Goal: Use online tool/utility: Utilize a website feature to perform a specific function

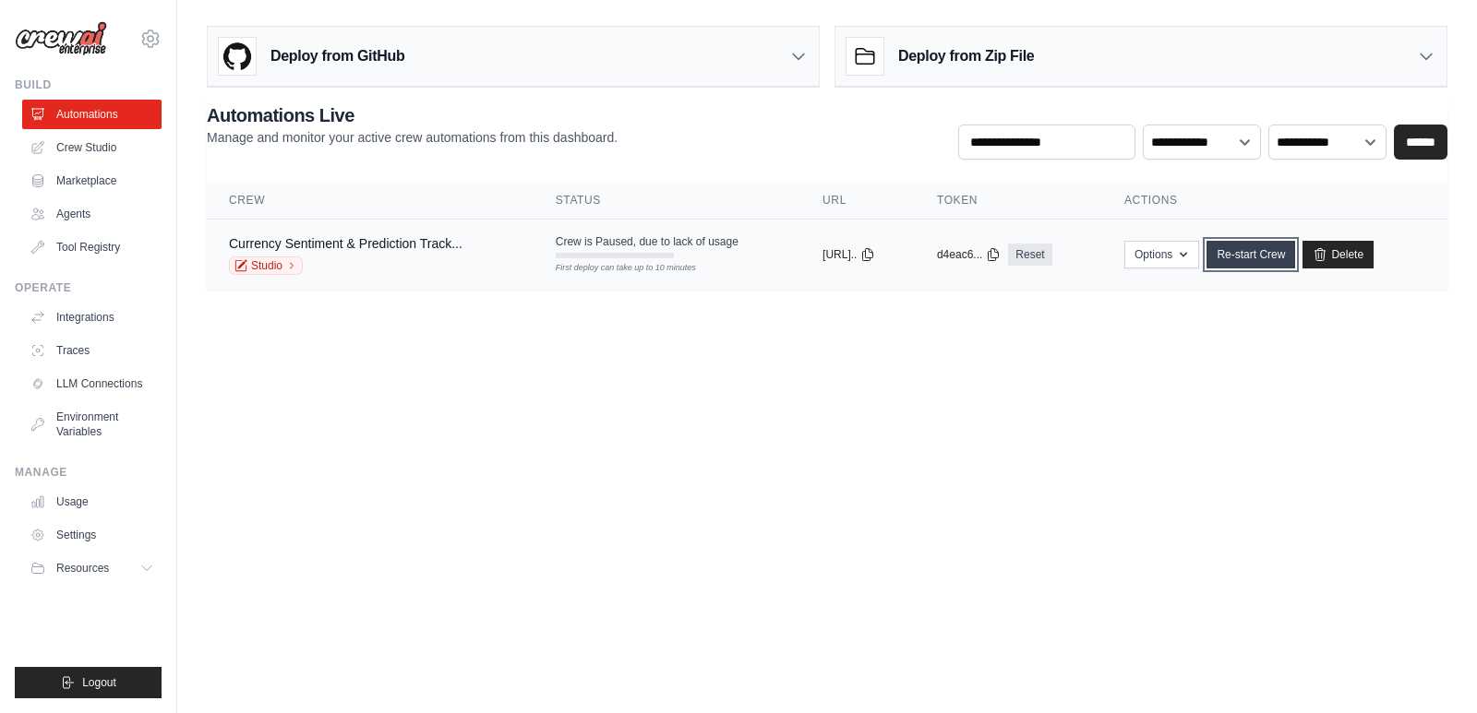
click at [1274, 256] on link "Re-start Crew" at bounding box center [1250, 255] width 89 height 28
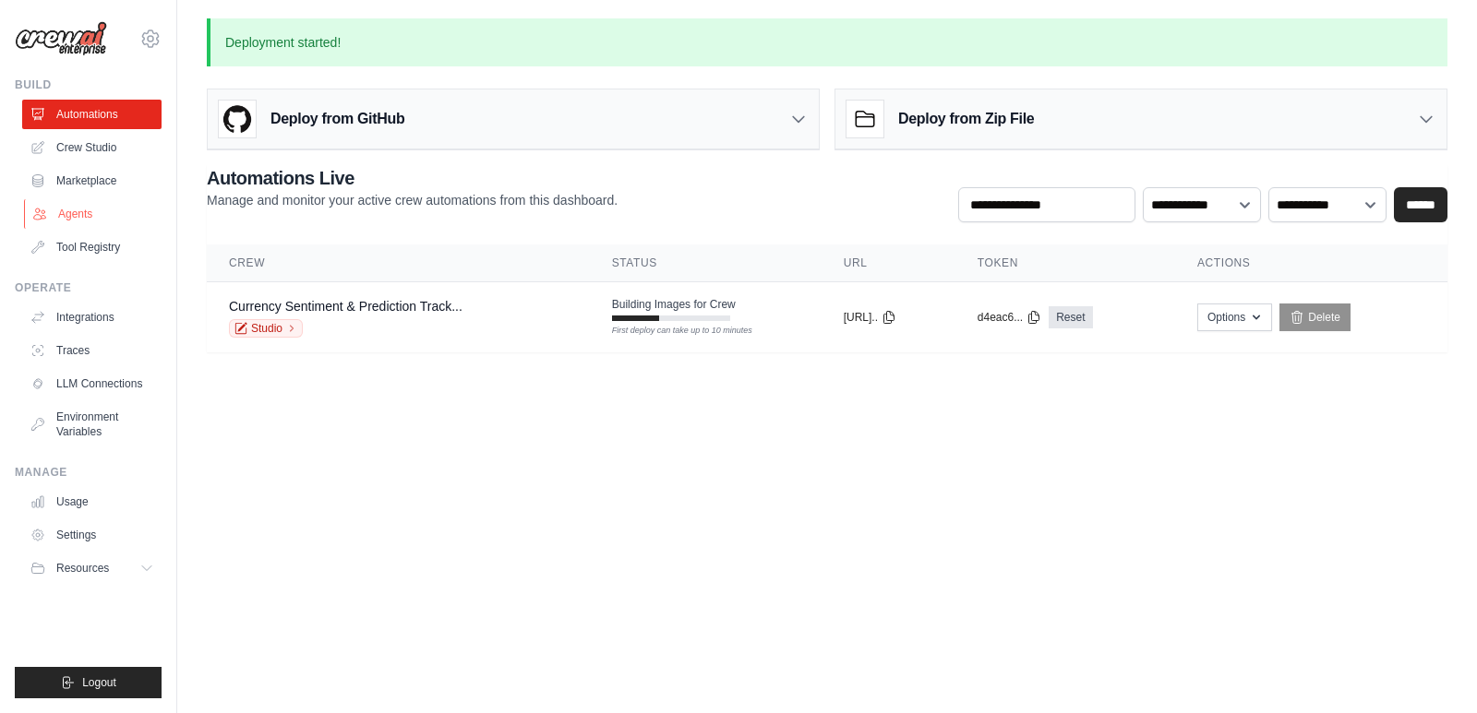
click at [71, 217] on link "Agents" at bounding box center [93, 214] width 139 height 30
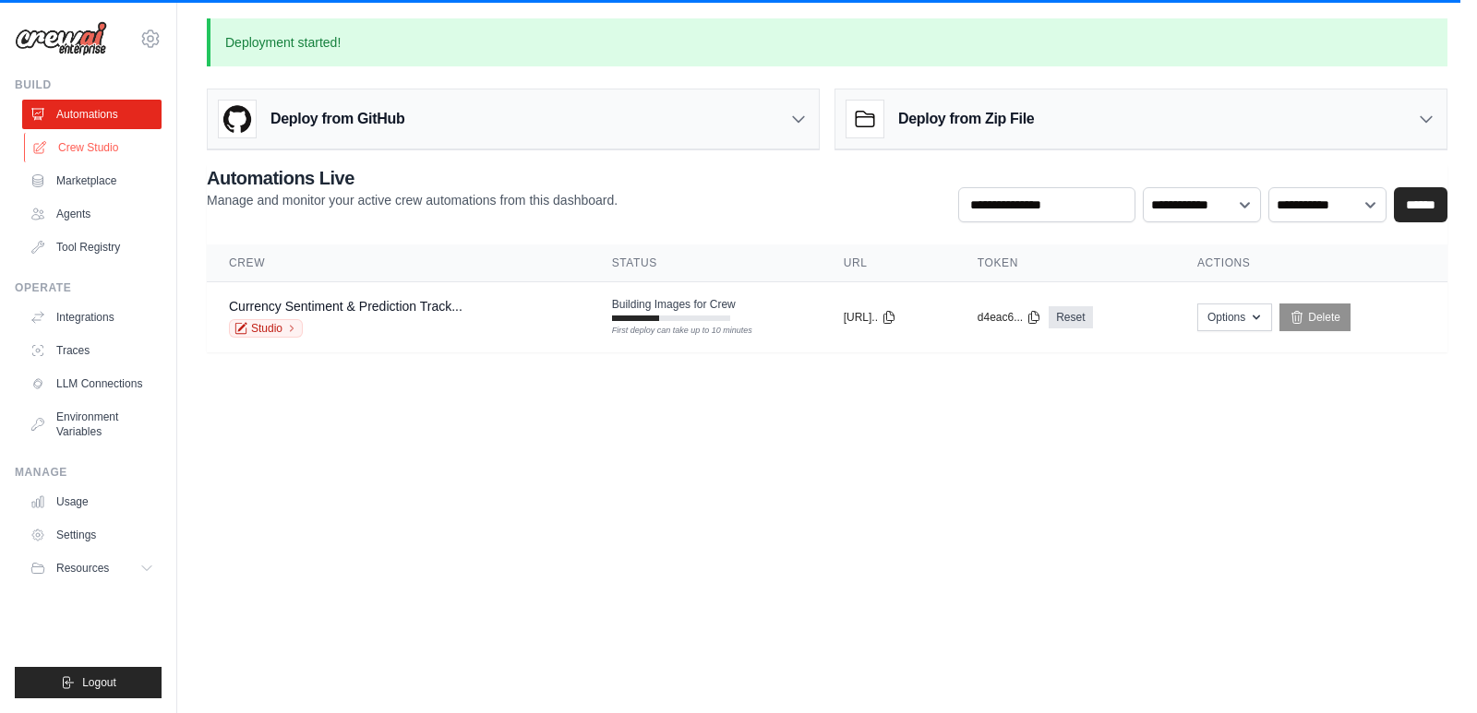
click at [90, 140] on link "Crew Studio" at bounding box center [93, 148] width 139 height 30
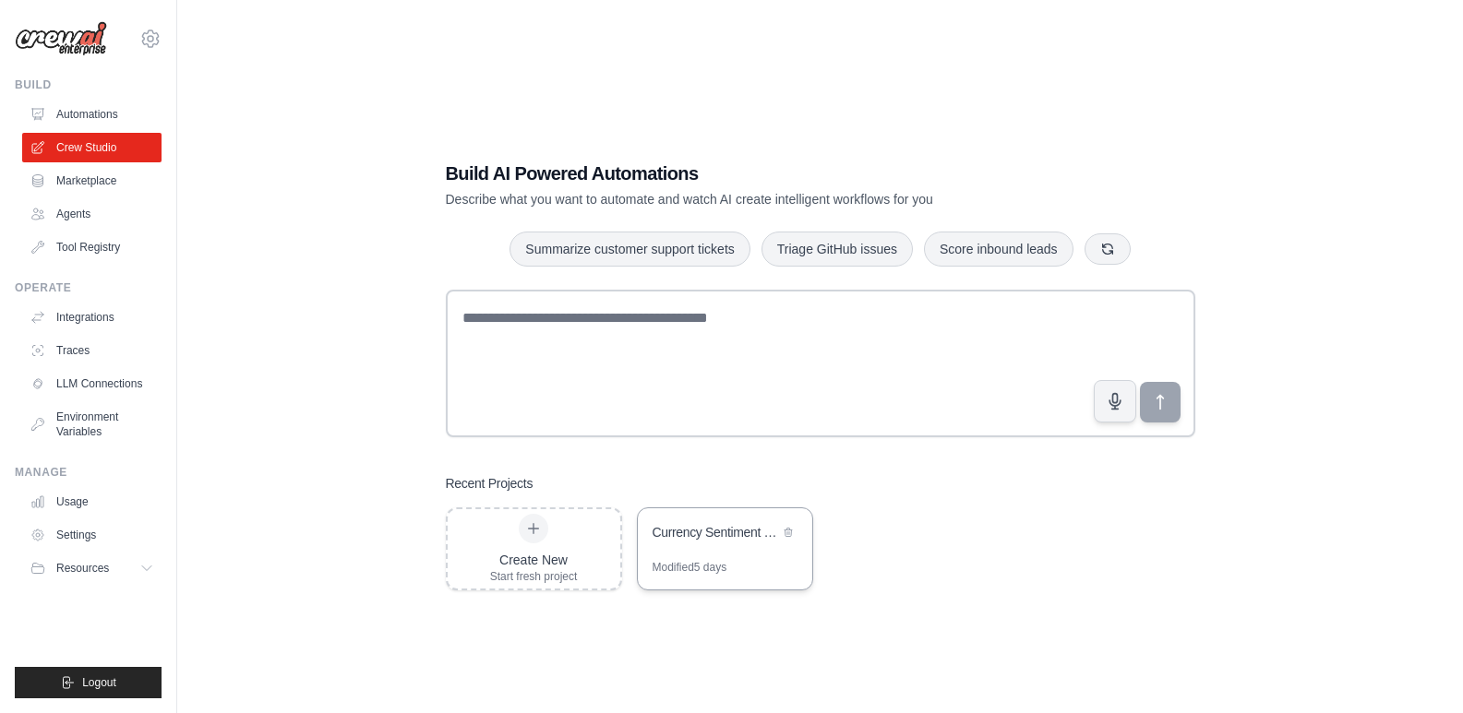
click at [720, 543] on div "Currency Sentiment & Prediction Tracker" at bounding box center [715, 534] width 126 height 22
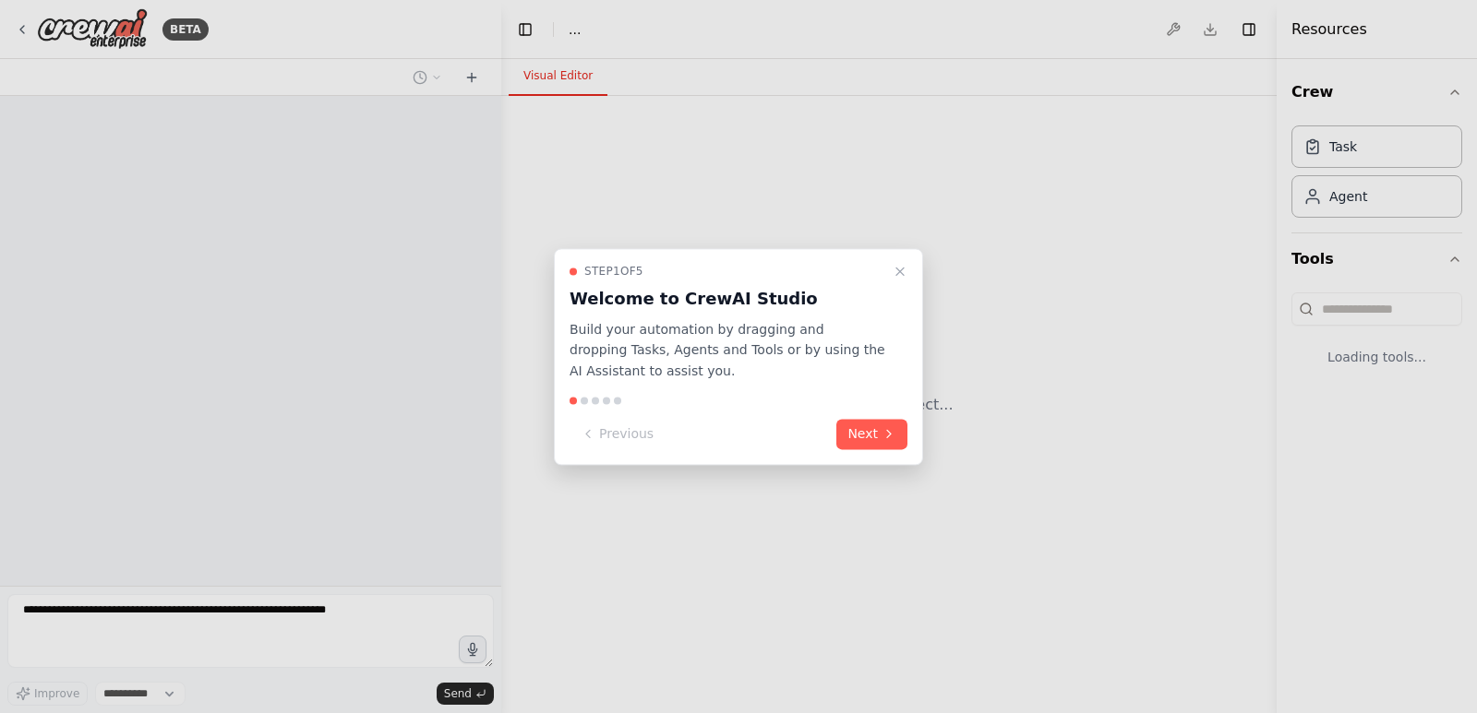
select select "****"
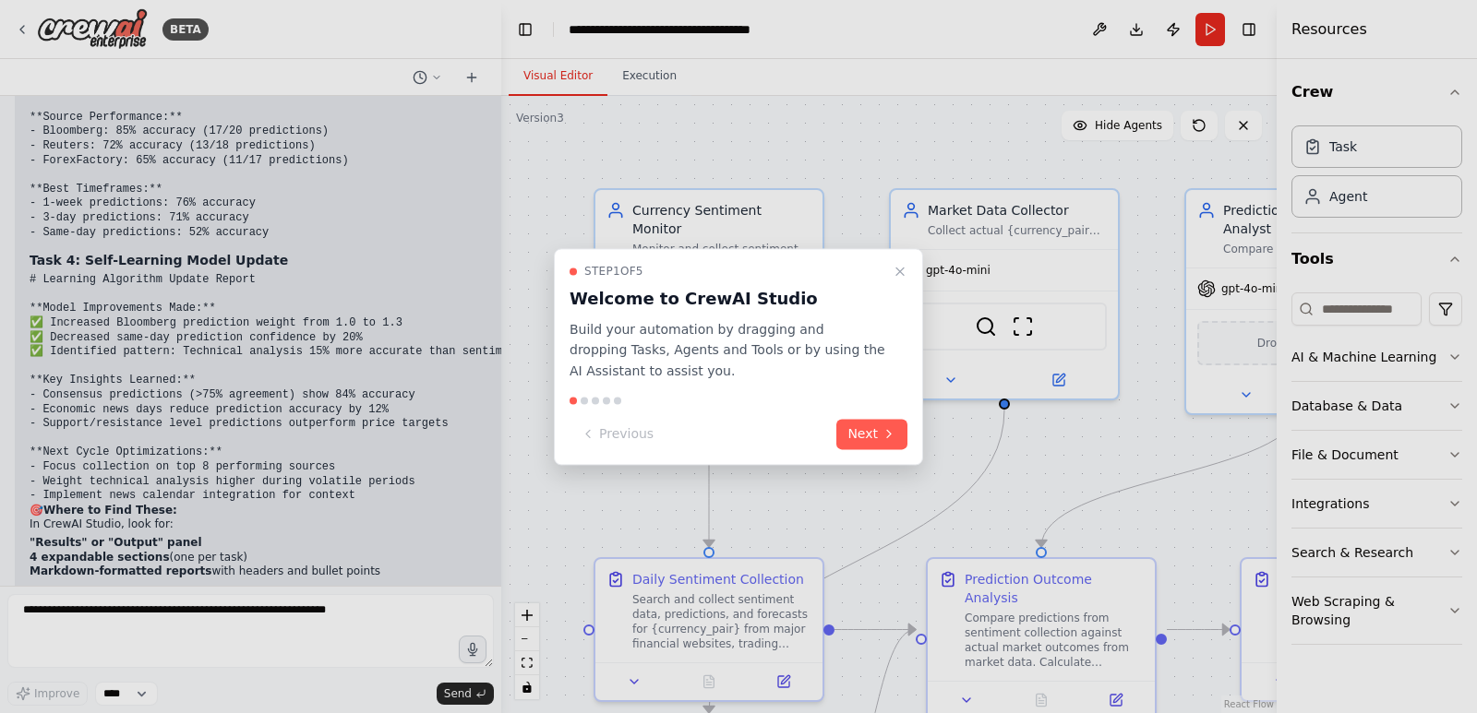
scroll to position [11287, 0]
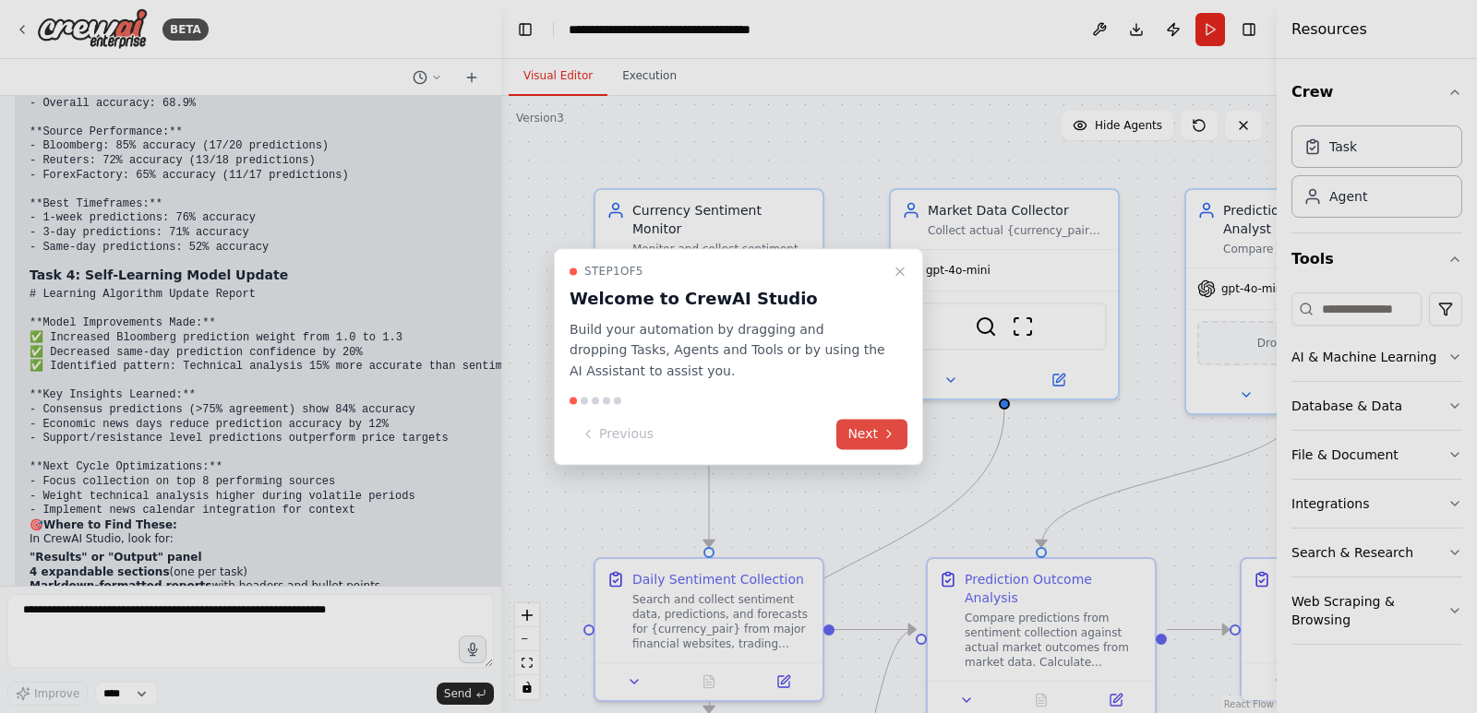
click at [871, 426] on button "Next" at bounding box center [871, 434] width 71 height 30
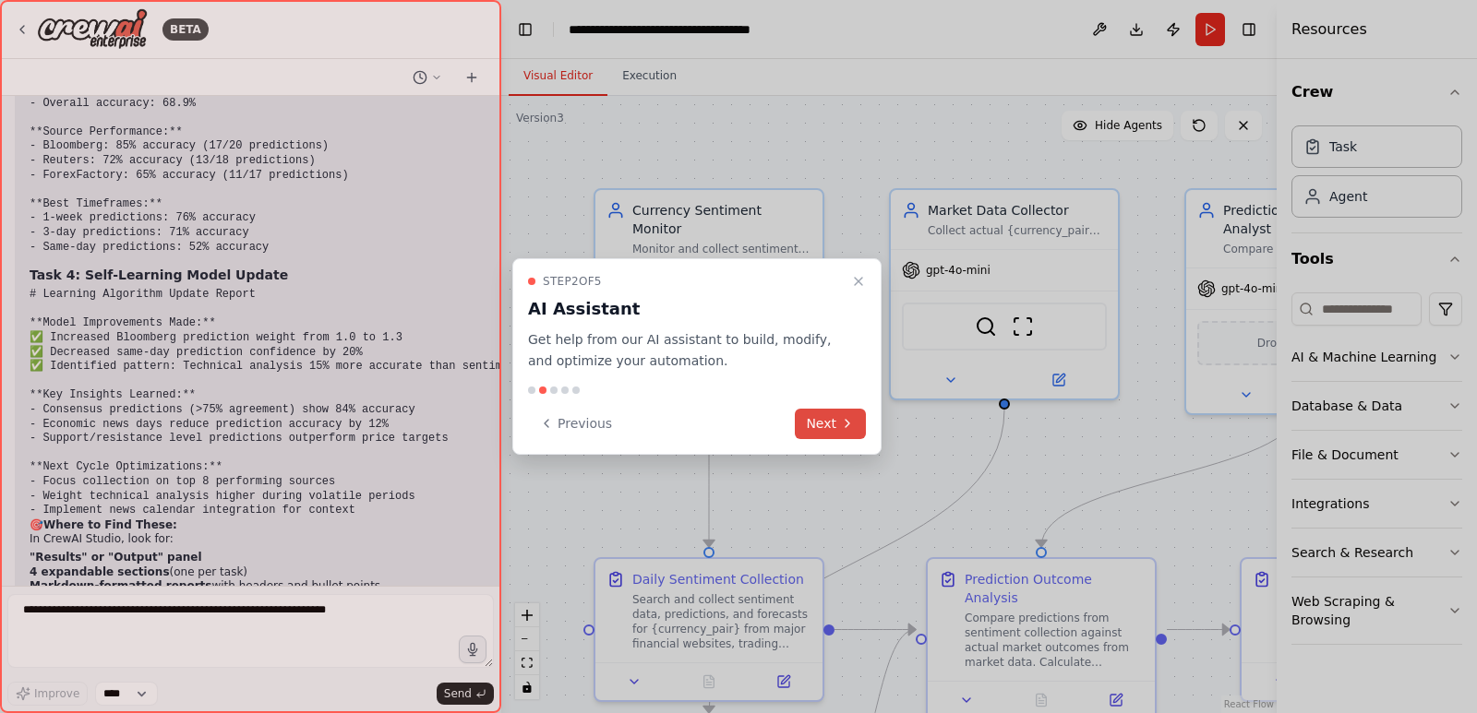
click at [835, 424] on button "Next" at bounding box center [830, 424] width 71 height 30
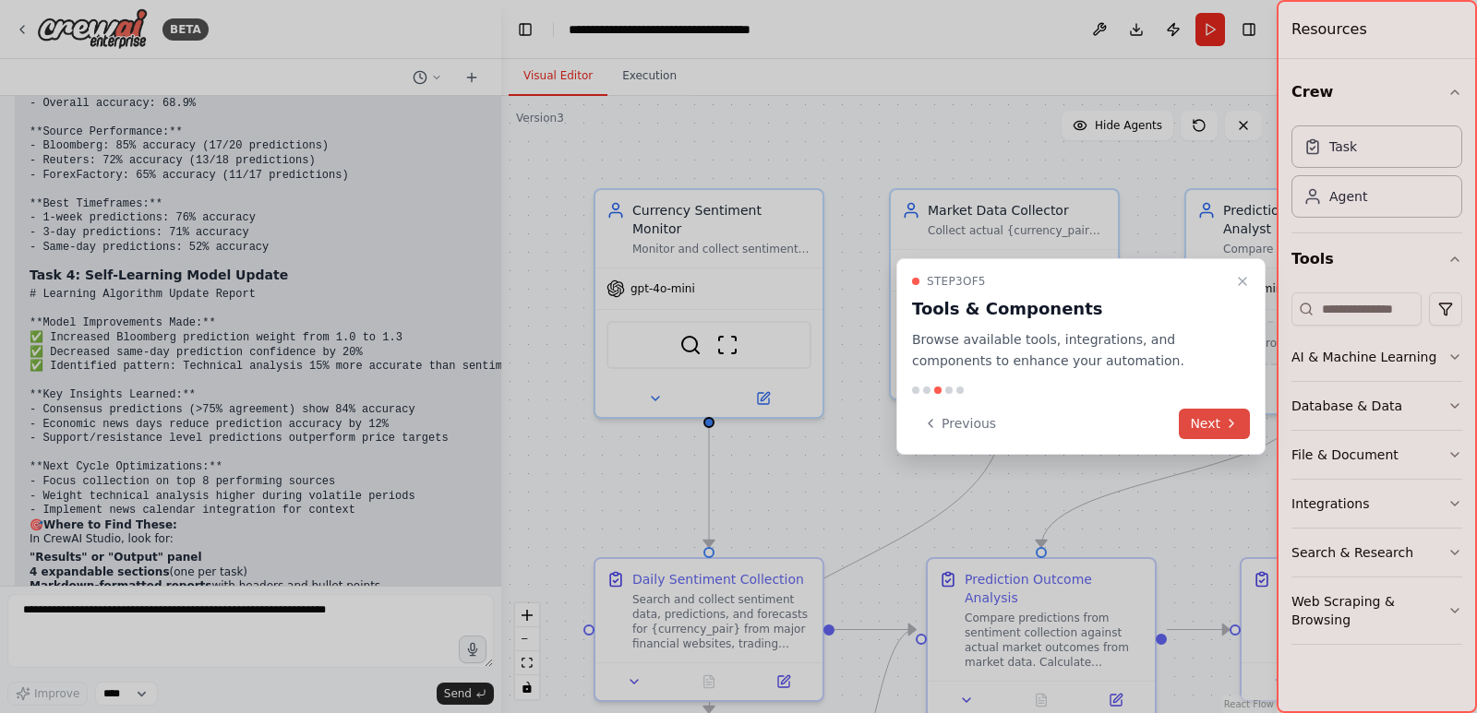
click at [1220, 416] on button "Next" at bounding box center [1213, 424] width 71 height 30
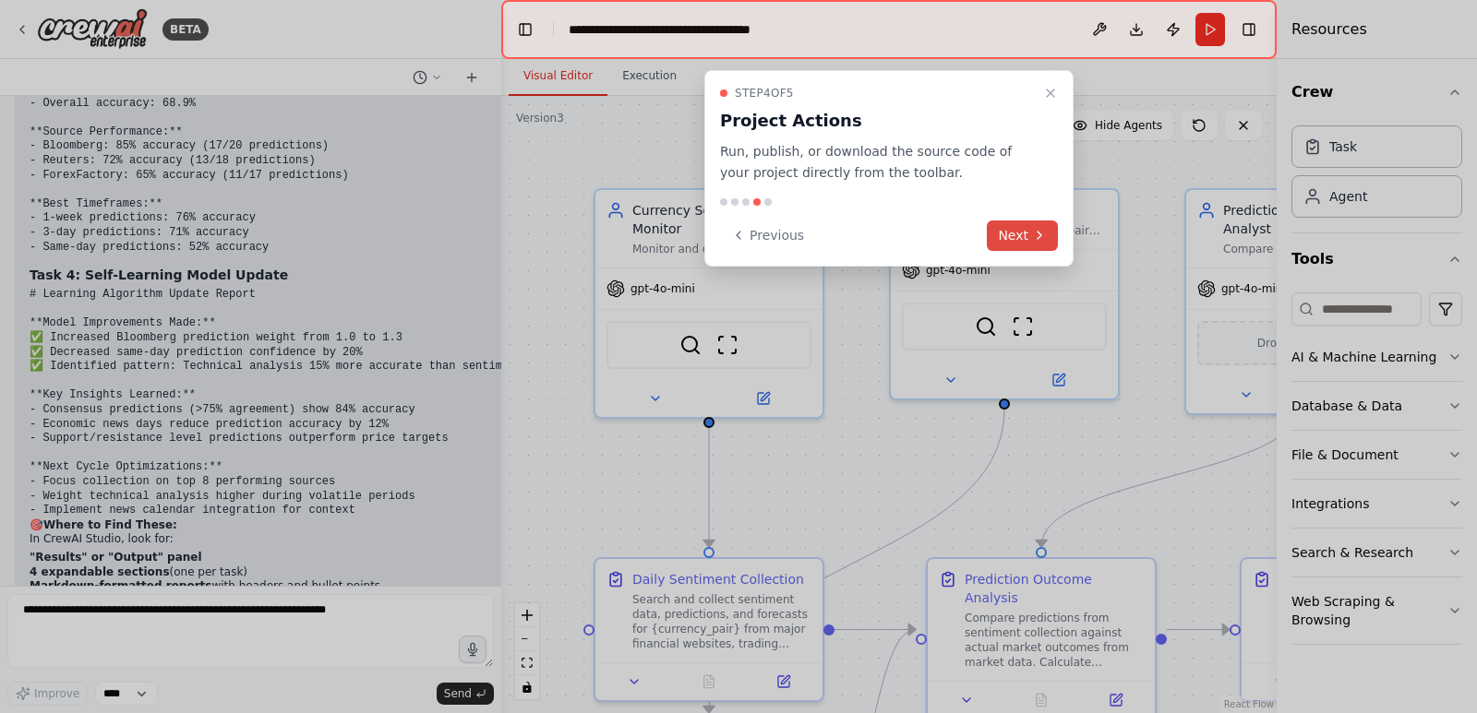
click at [1032, 233] on icon at bounding box center [1039, 235] width 15 height 15
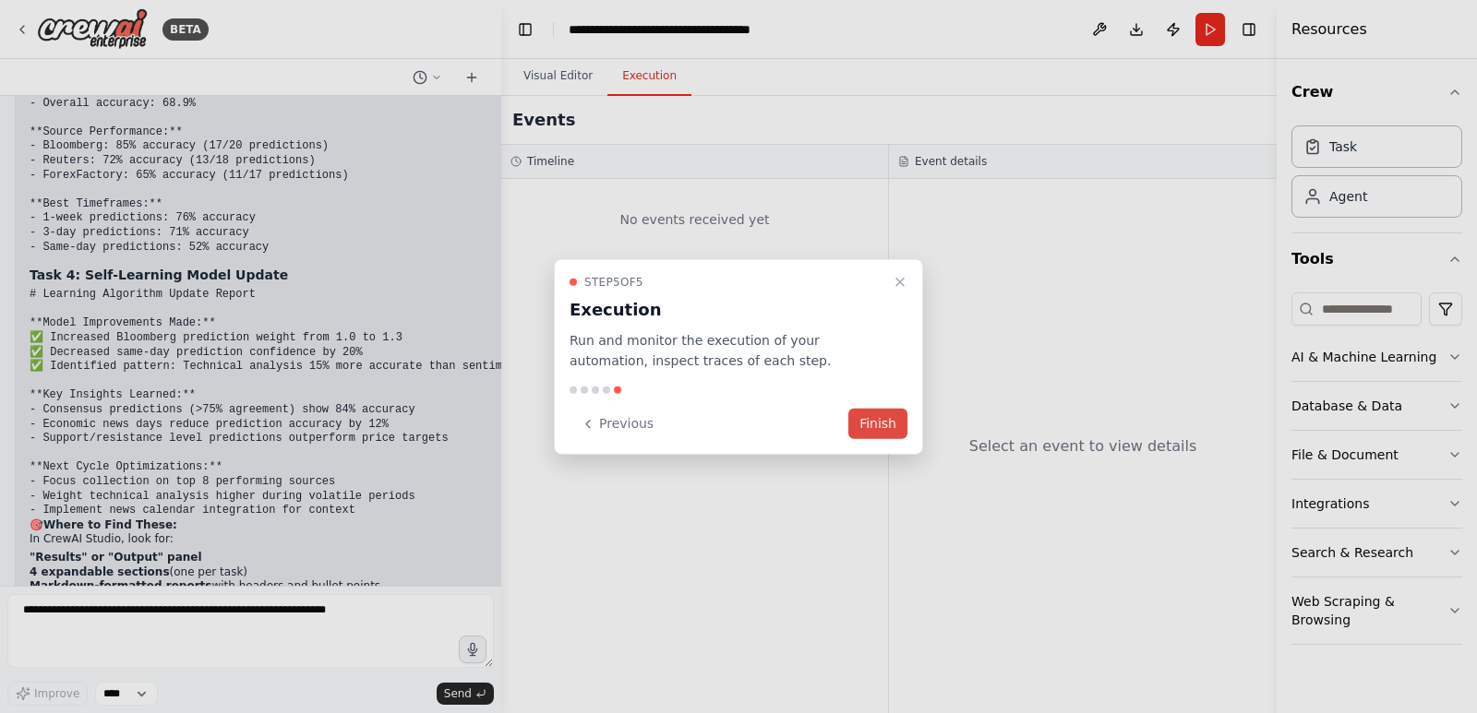
click at [891, 416] on button "Finish" at bounding box center [877, 424] width 59 height 30
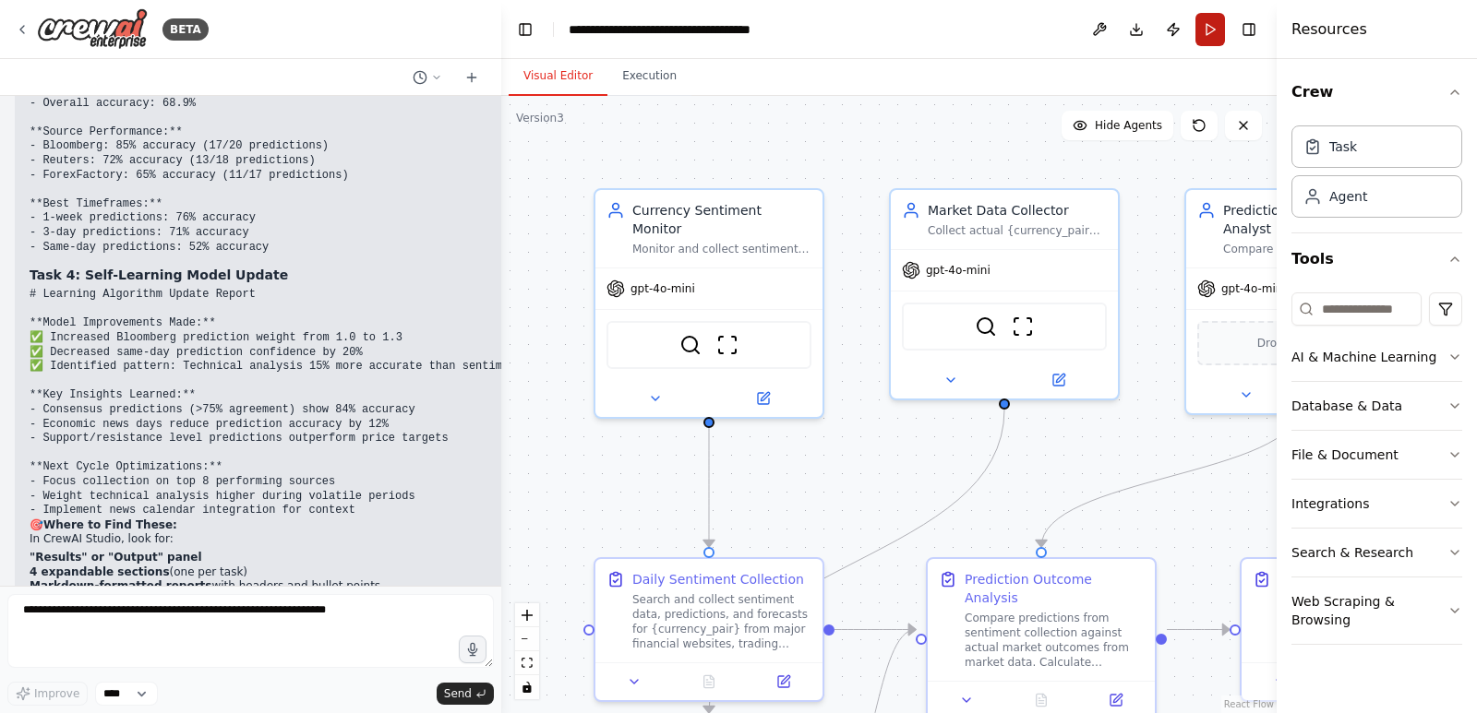
click at [1209, 30] on button "Run" at bounding box center [1210, 29] width 30 height 33
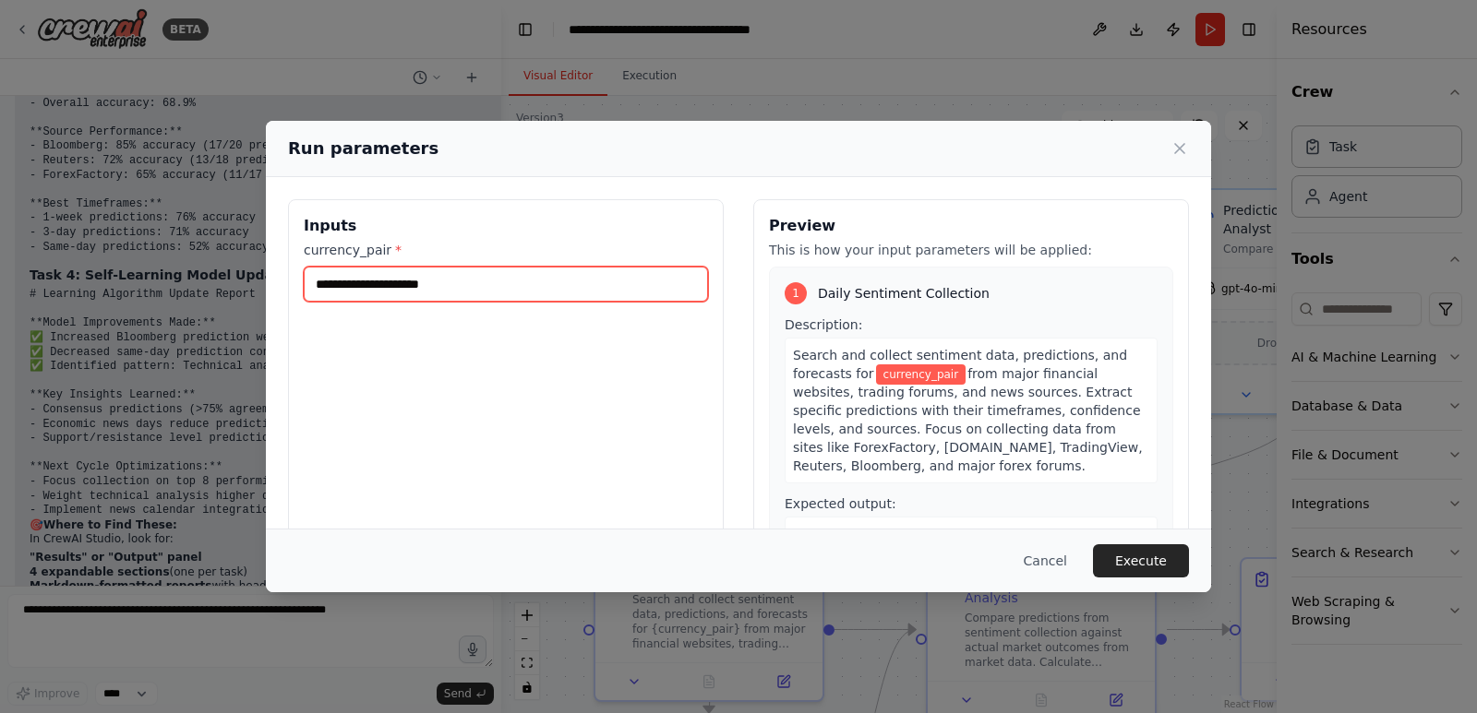
click at [476, 299] on input "currency_pair *" at bounding box center [506, 284] width 404 height 35
type input "*"
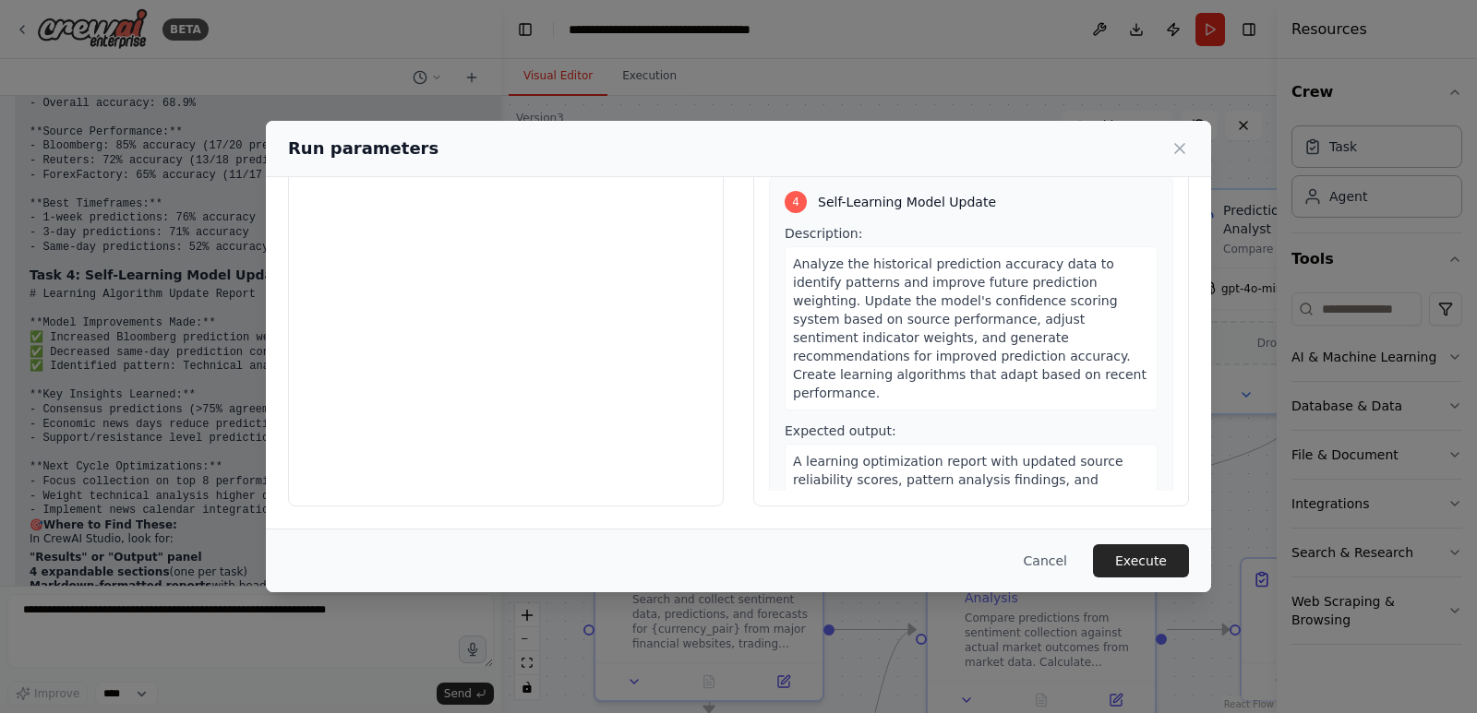
scroll to position [1207, 0]
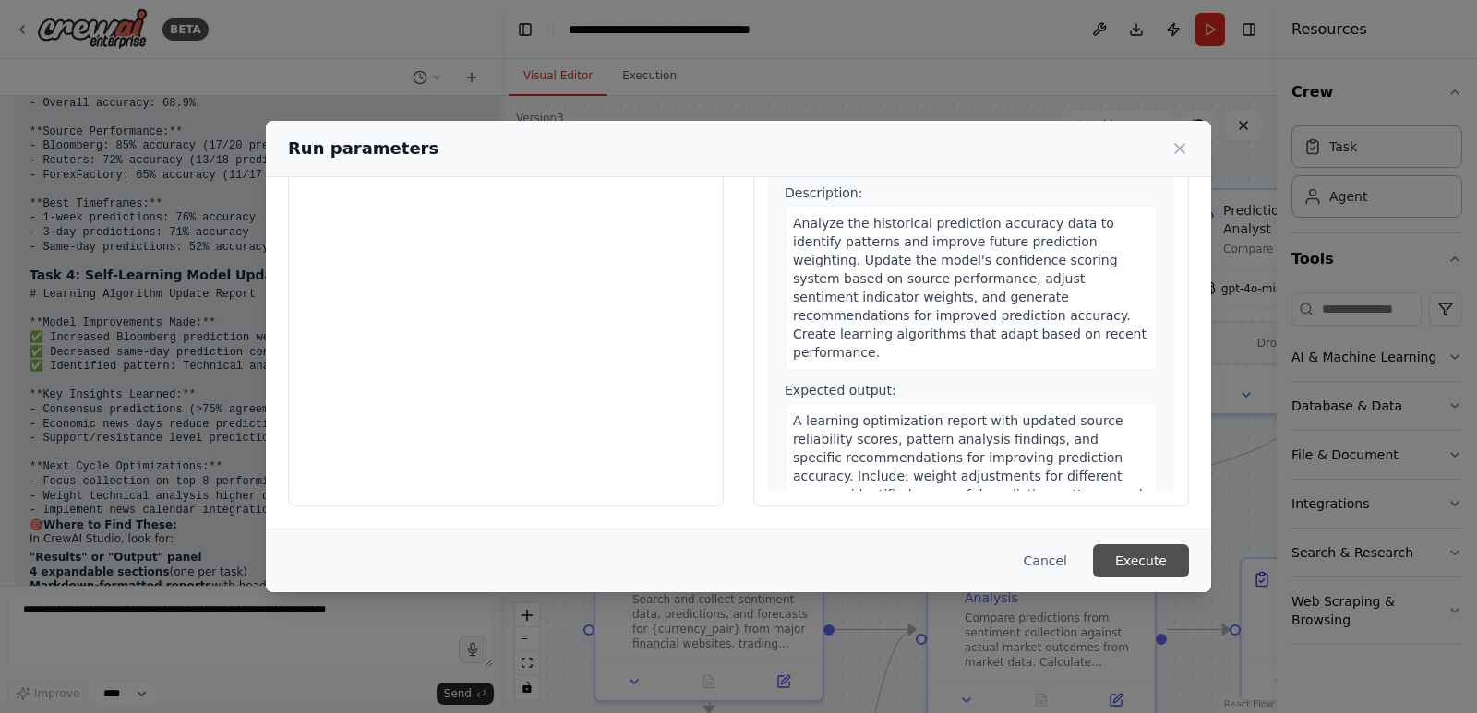
type input "*******"
click at [1147, 561] on button "Execute" at bounding box center [1141, 560] width 96 height 33
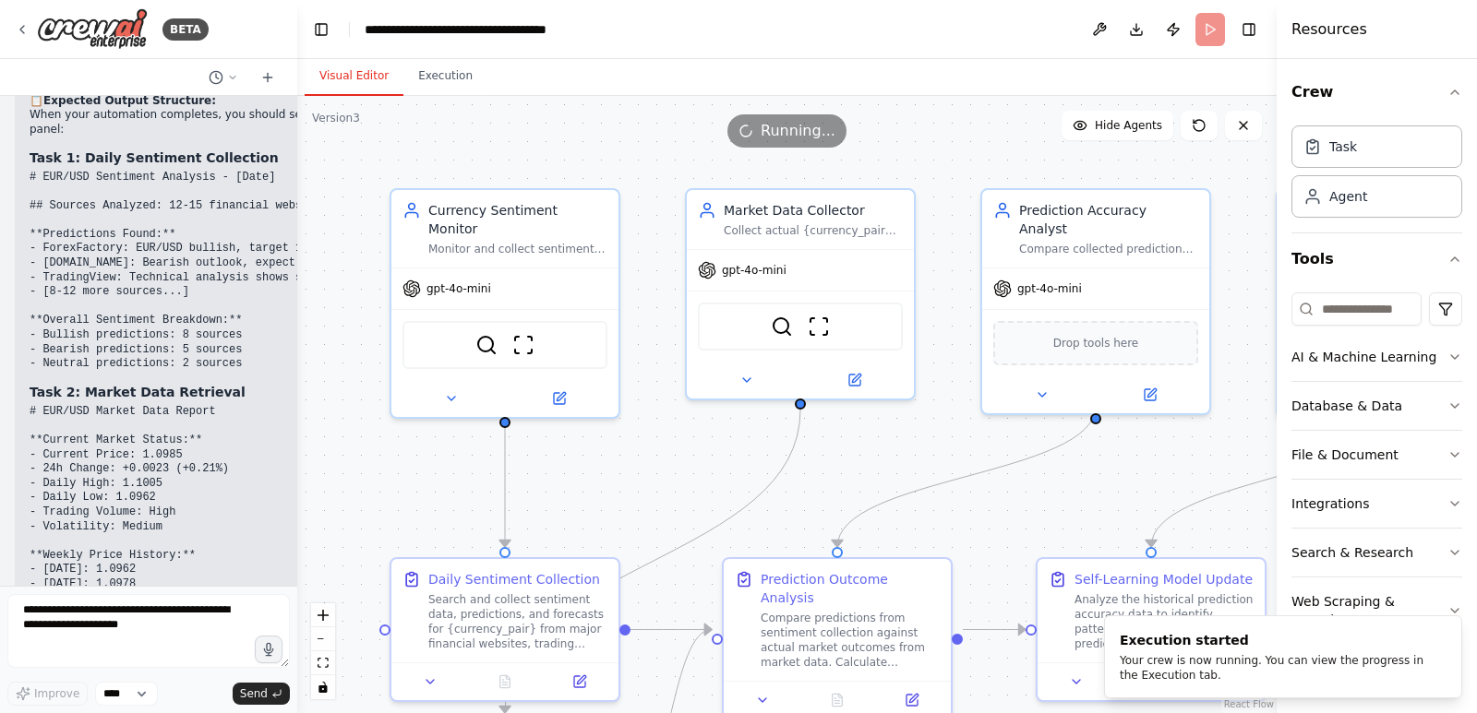
scroll to position [12900, 0]
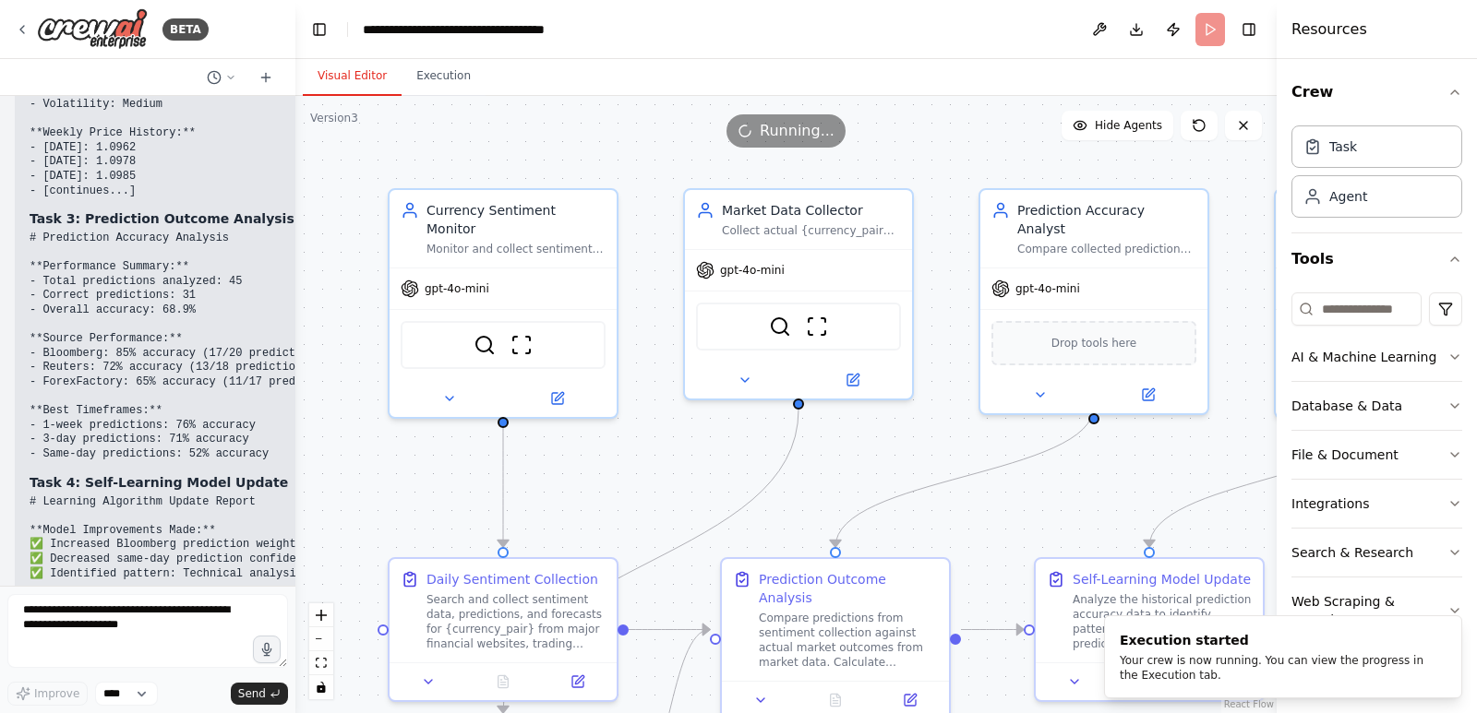
drag, startPoint x: 499, startPoint y: 440, endPoint x: 295, endPoint y: 414, distance: 205.6
click at [295, 414] on div "BETA i want to build an ai agent that tracks the sentiments and predictions mad…" at bounding box center [738, 356] width 1477 height 713
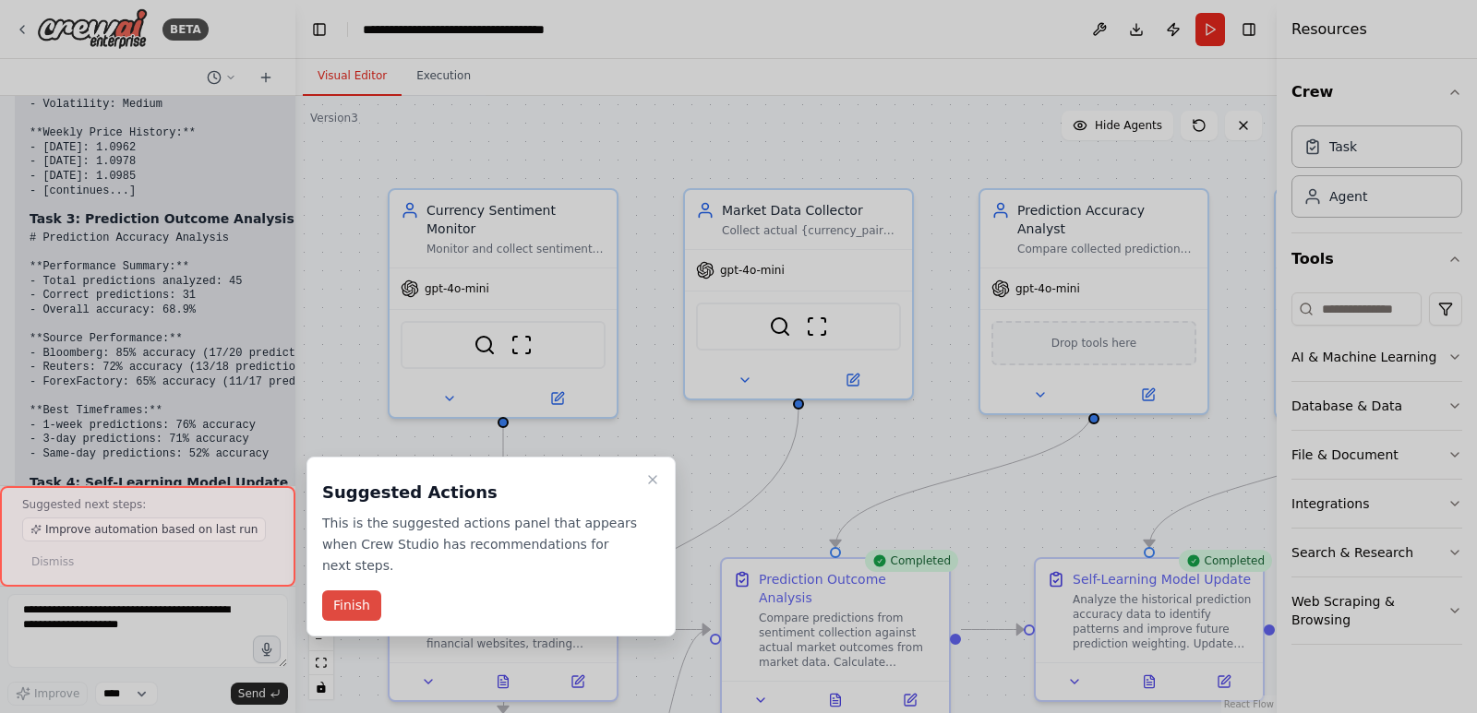
click at [349, 591] on button "Finish" at bounding box center [351, 606] width 59 height 30
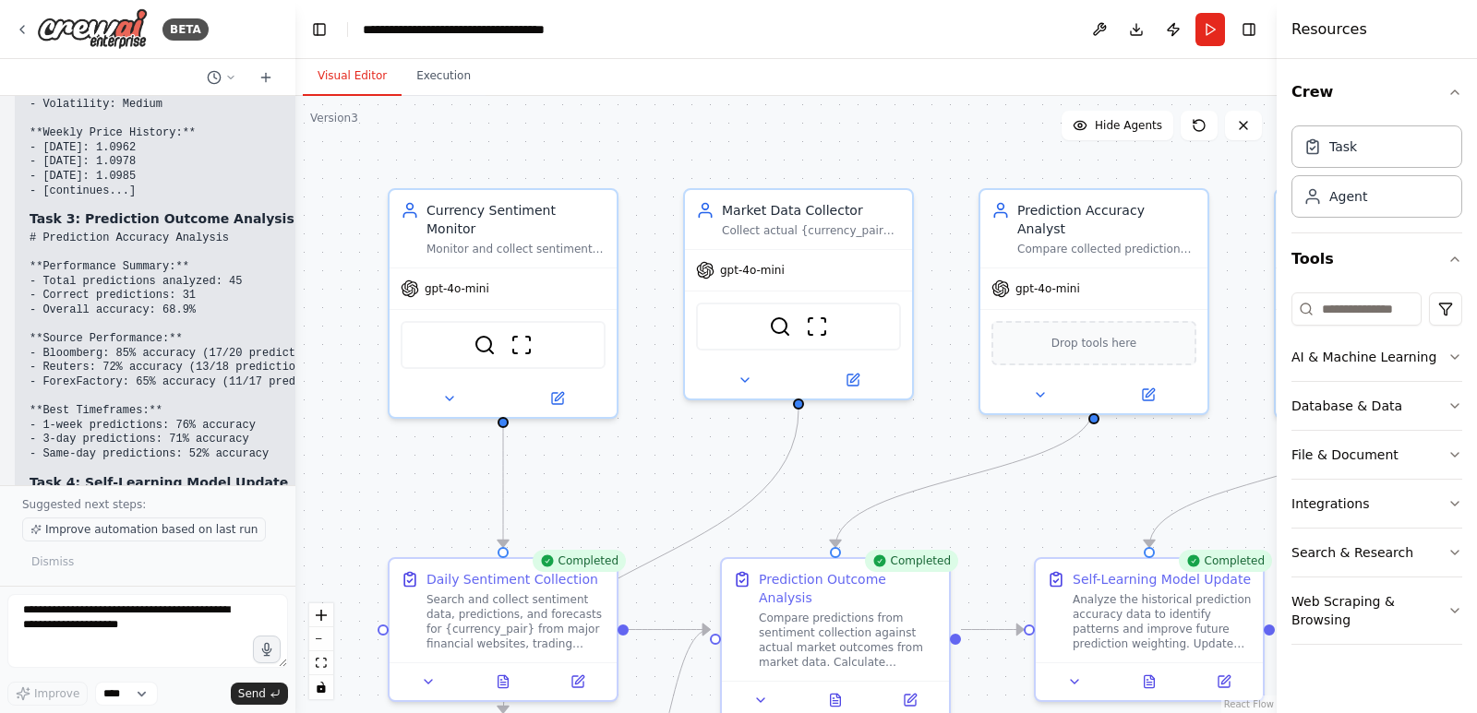
click at [197, 532] on span "Improve automation based on last run" at bounding box center [151, 529] width 212 height 15
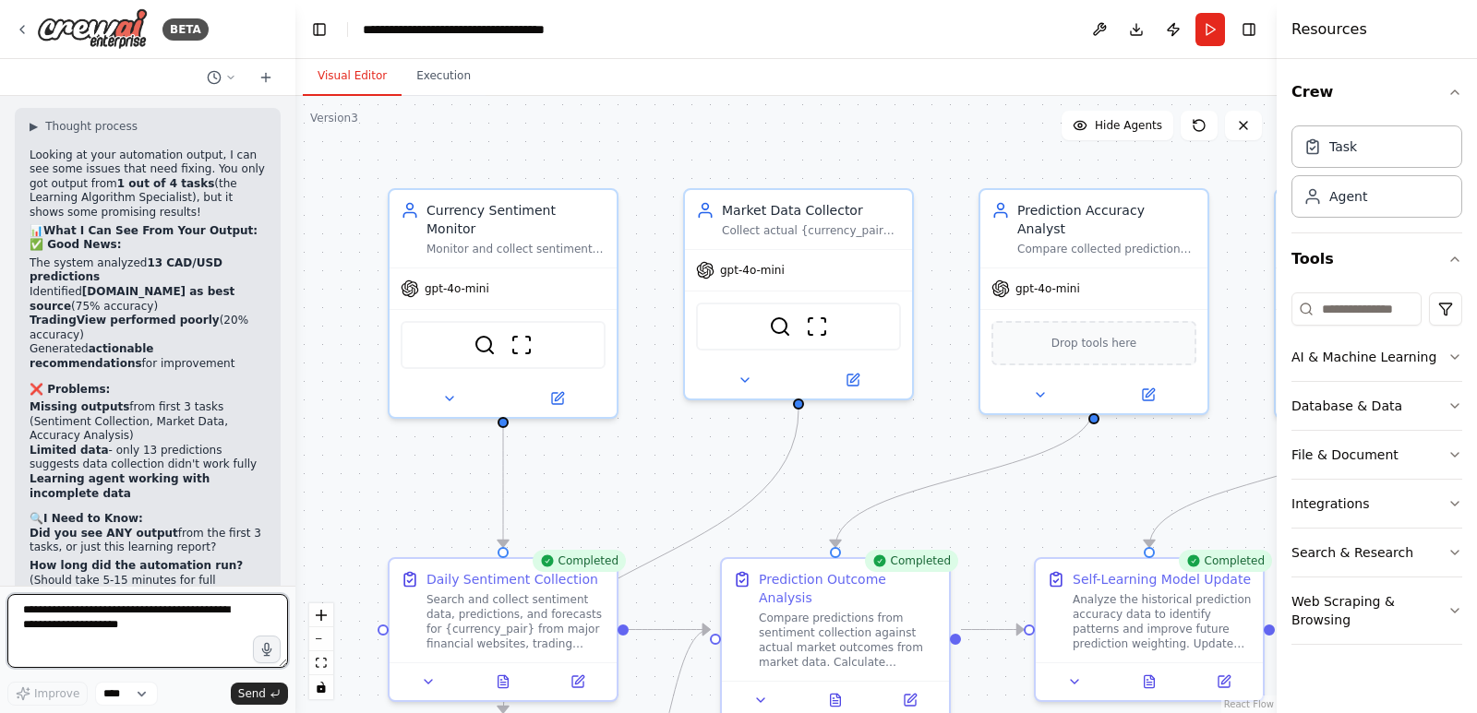
scroll to position [13879, 0]
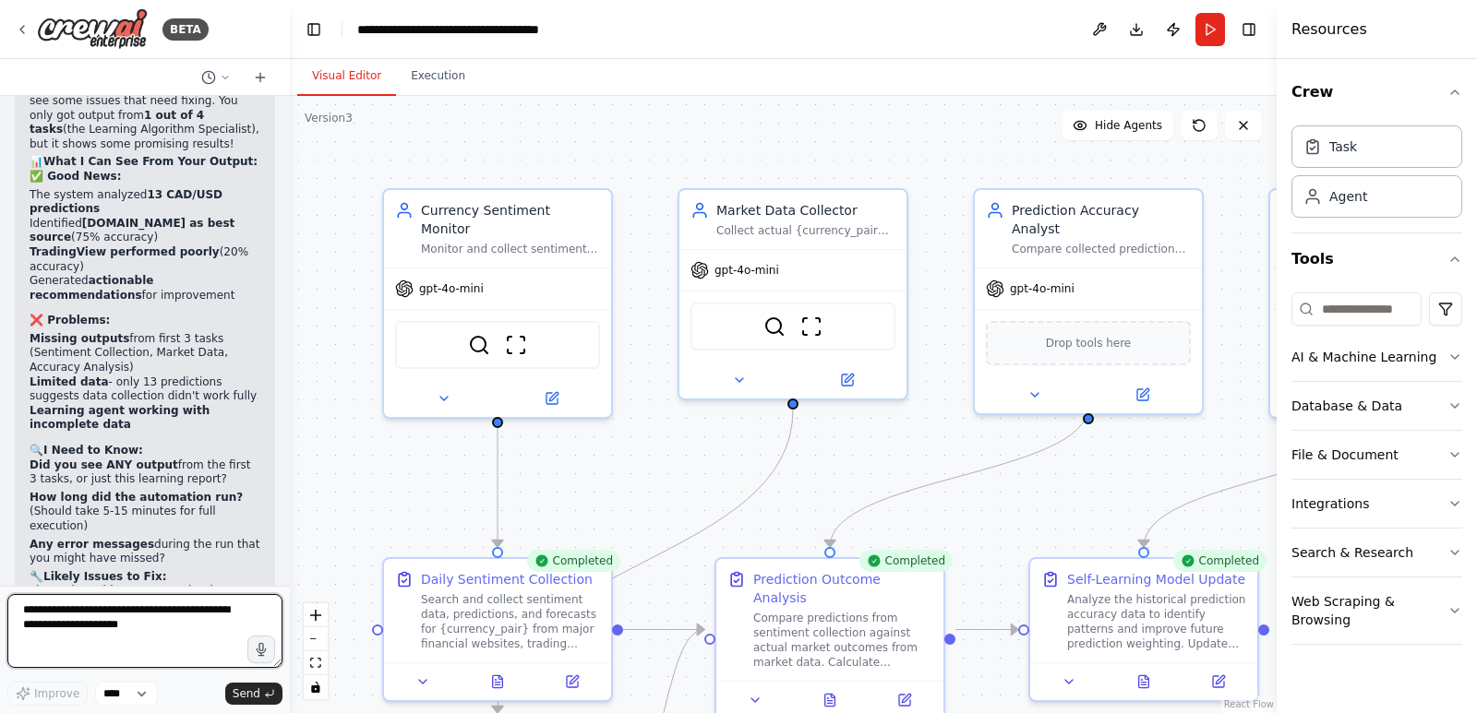
click at [290, 565] on div "BETA i want to build an ai agent that tracks the sentiments and predictions mad…" at bounding box center [738, 356] width 1477 height 713
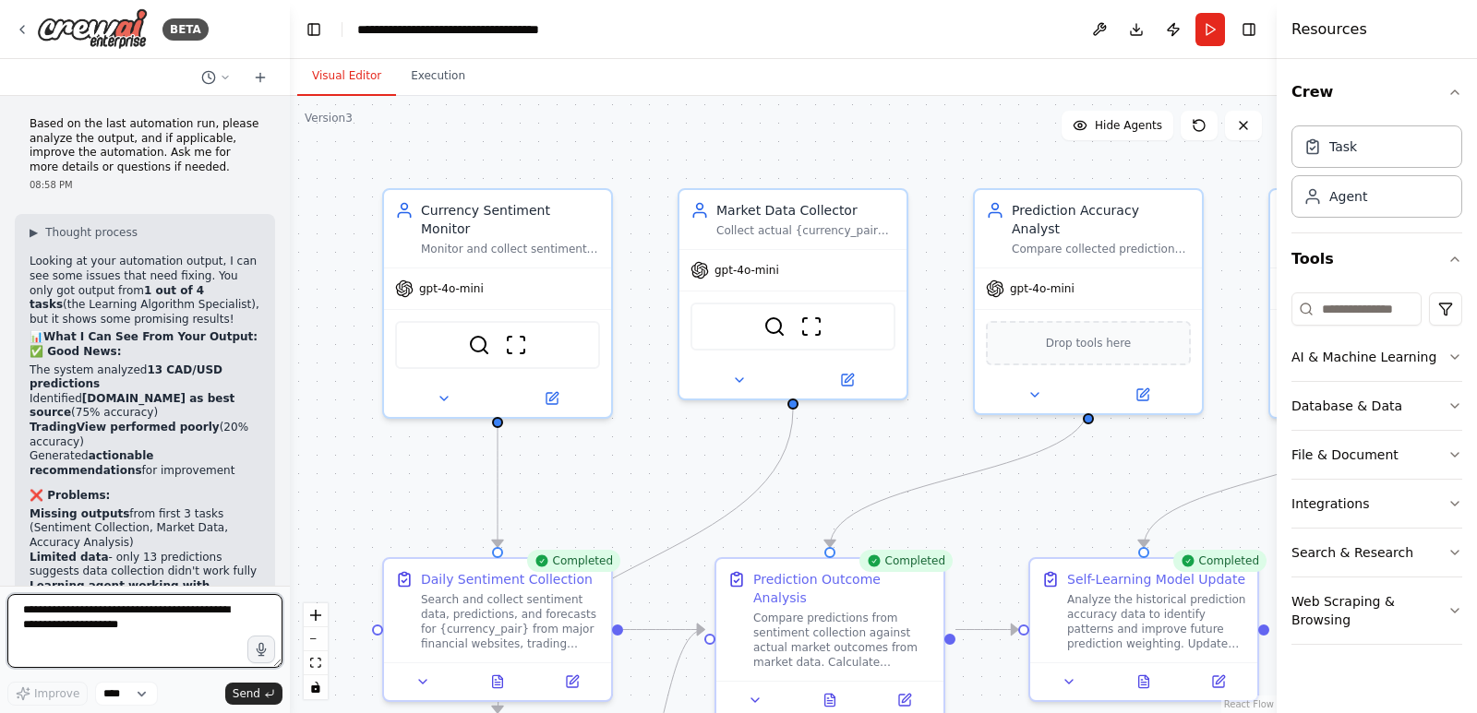
scroll to position [13995, 0]
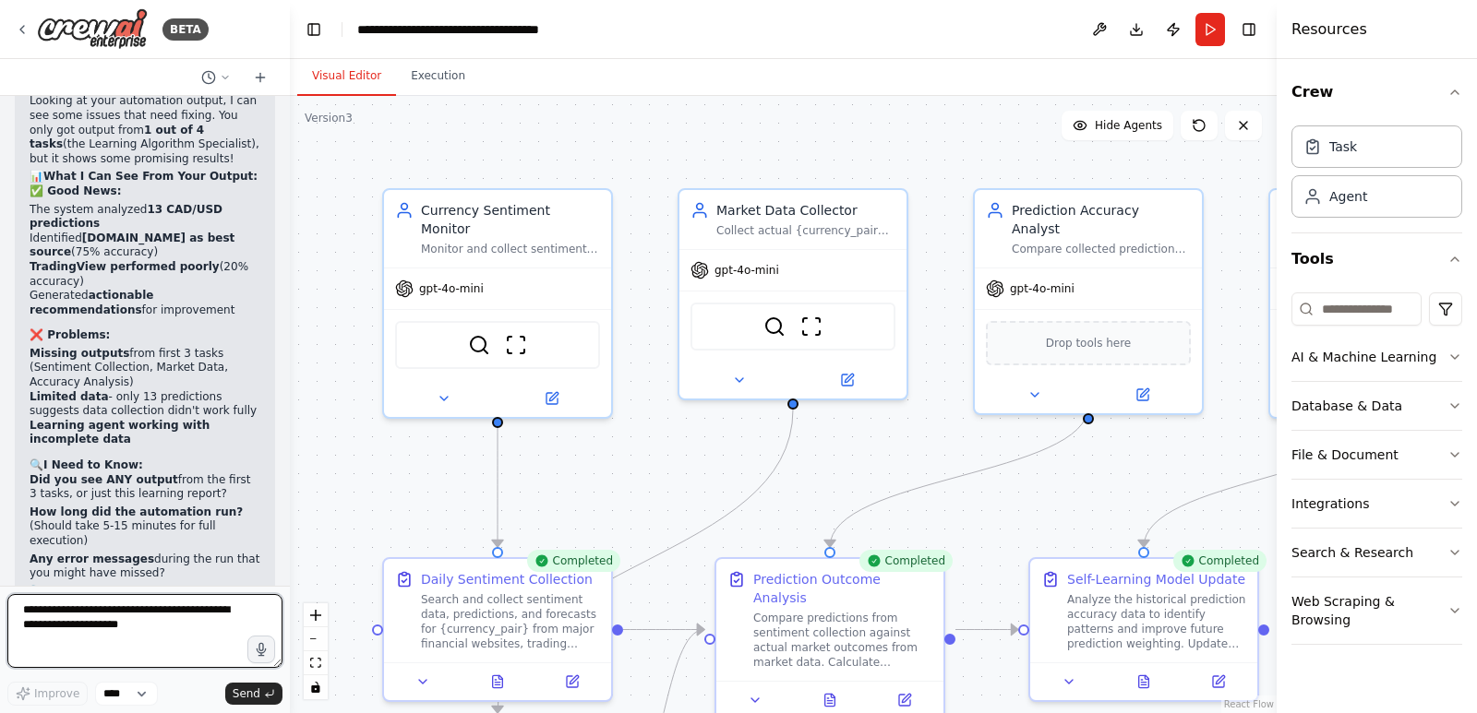
click at [155, 618] on textarea at bounding box center [144, 631] width 275 height 74
type textarea "***"
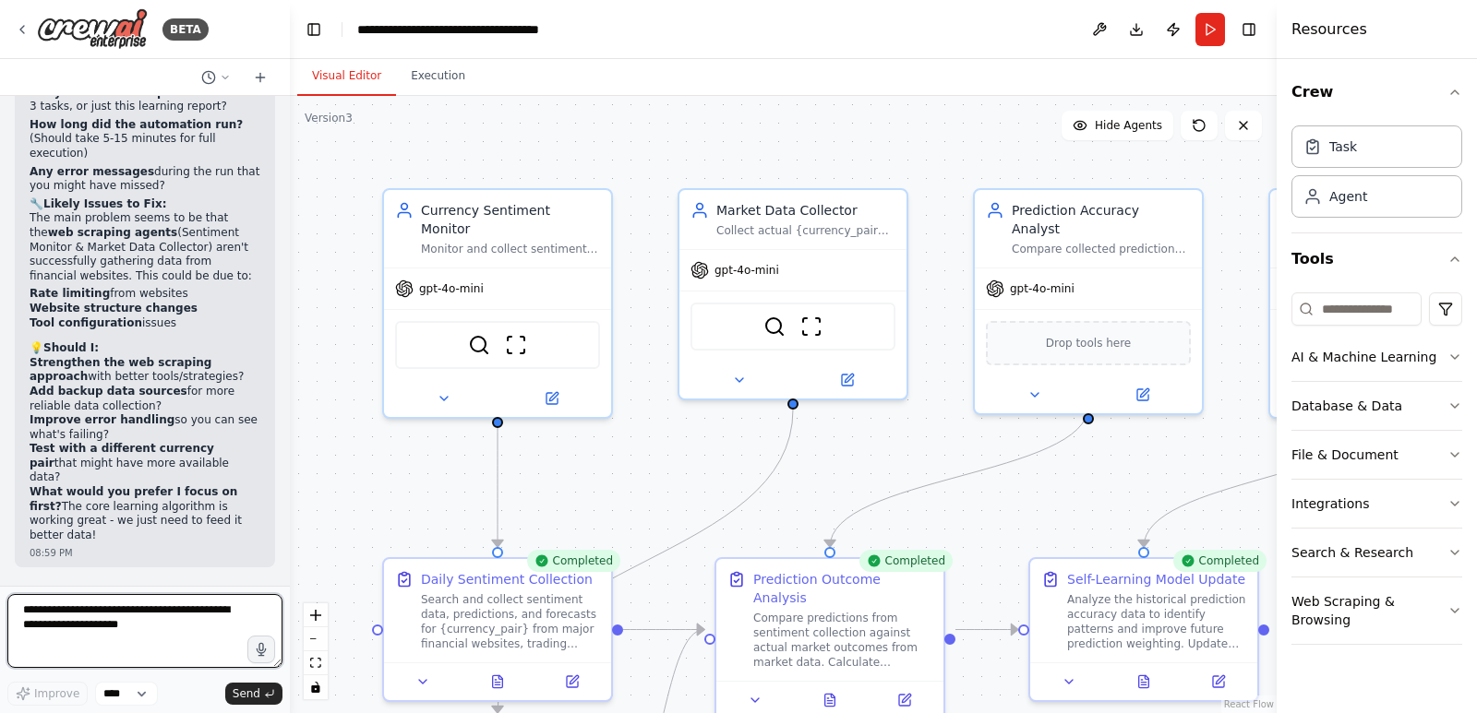
scroll to position [14396, 0]
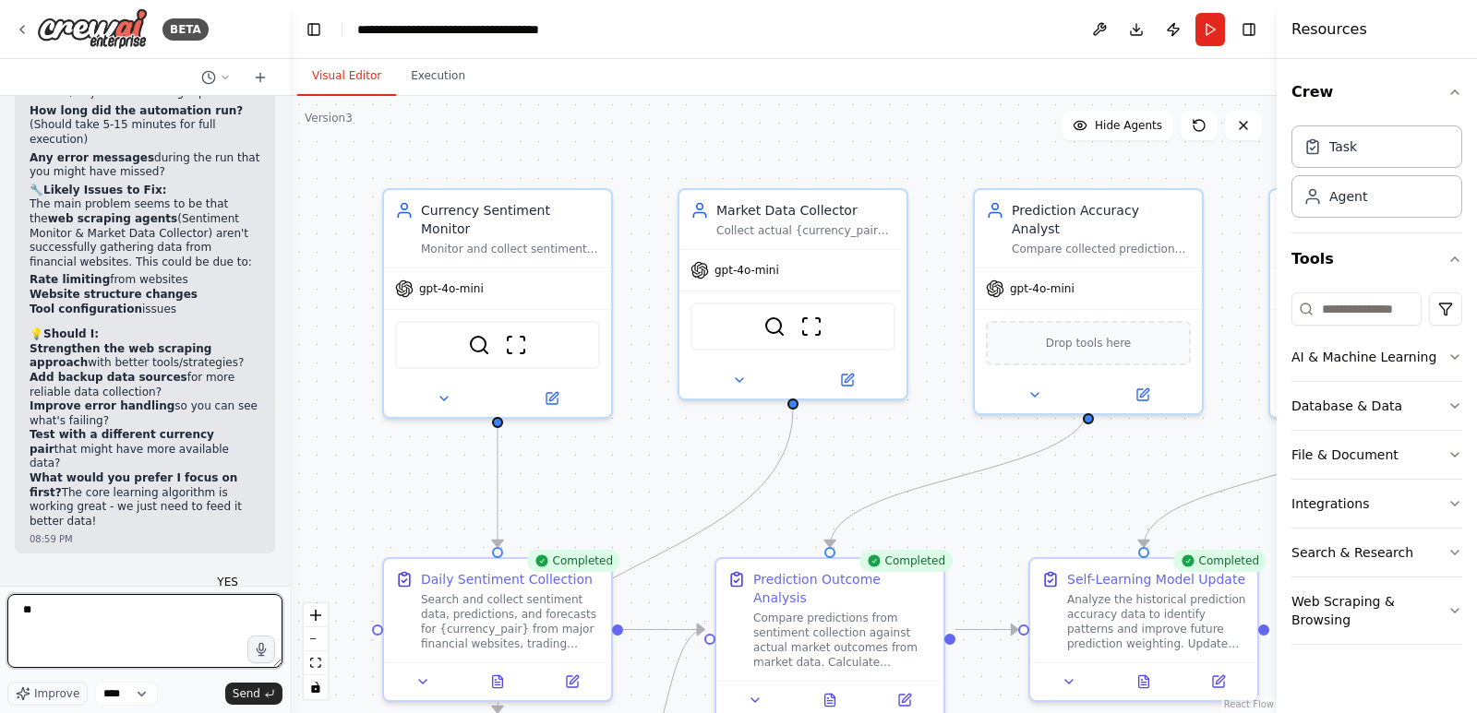
type textarea "*"
type textarea "*********"
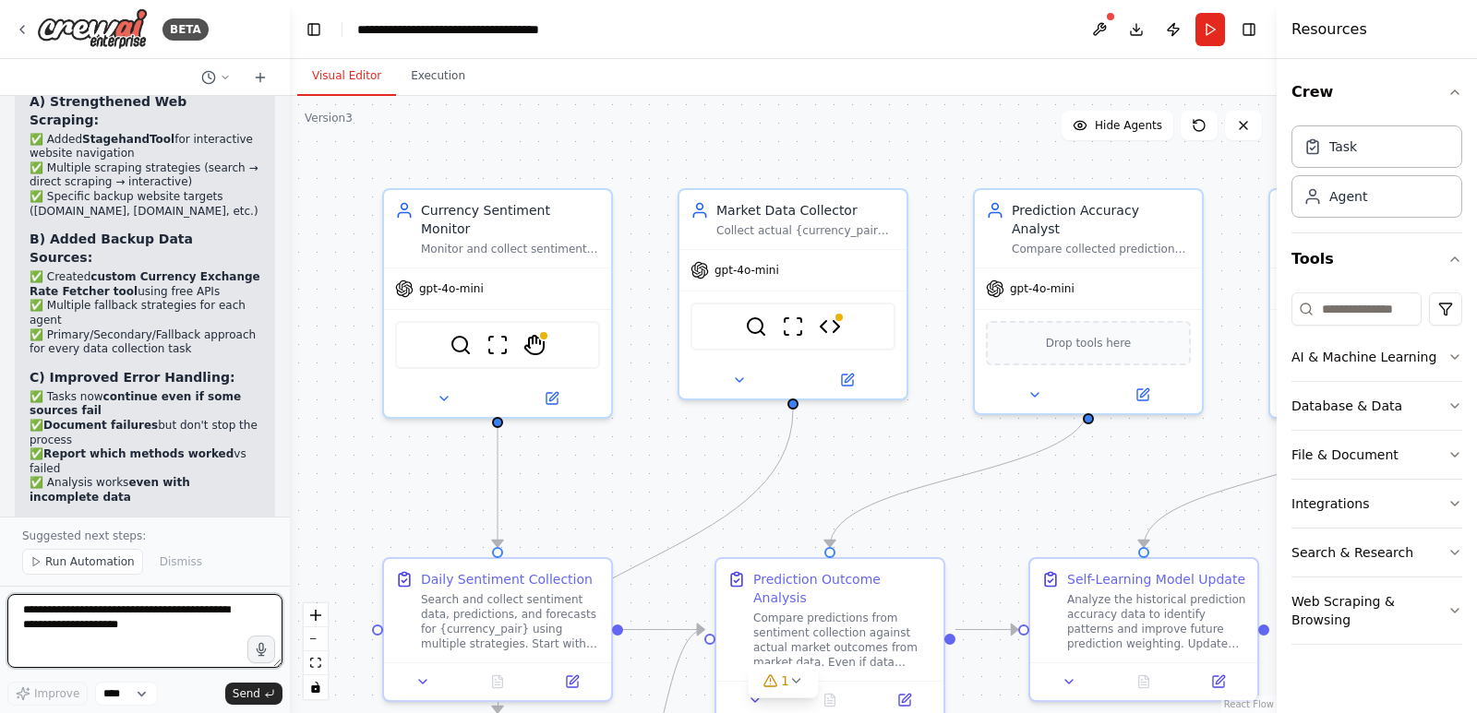
scroll to position [17182, 0]
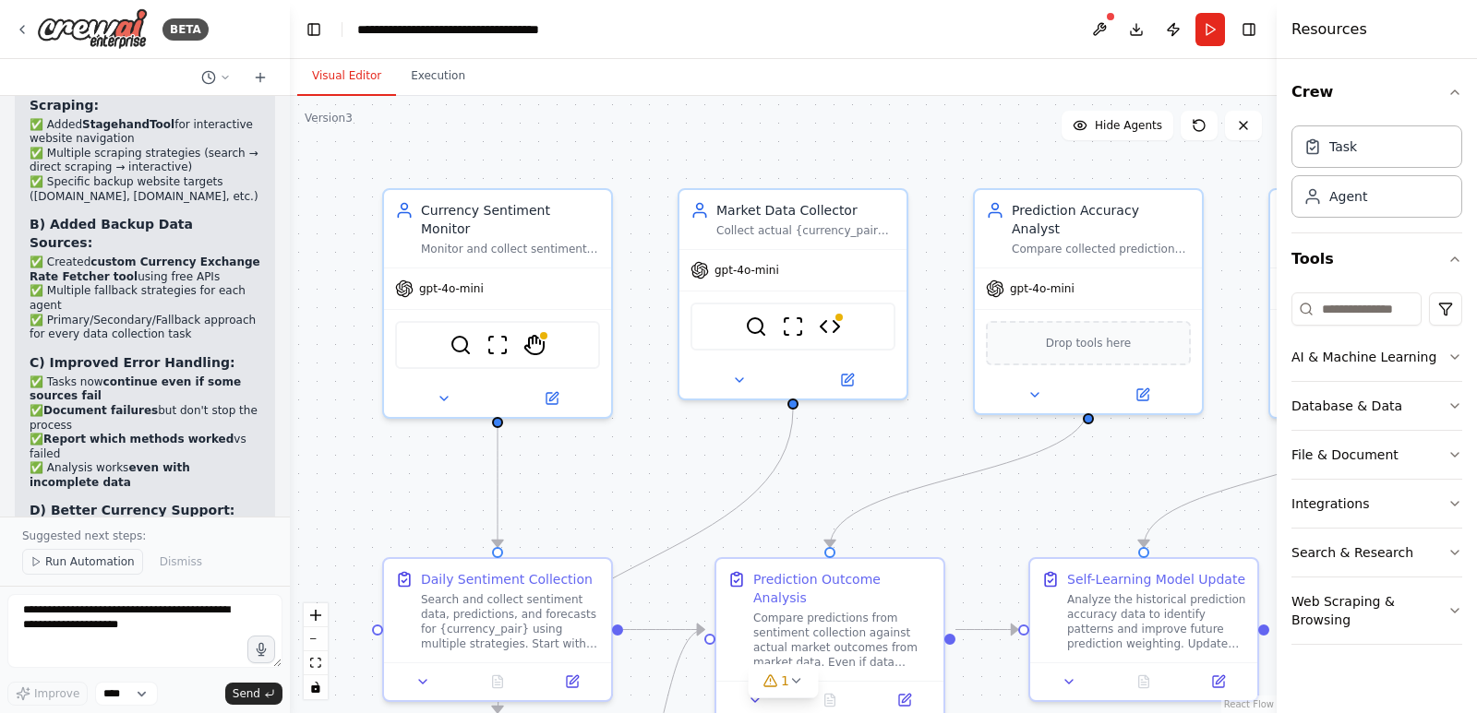
click at [89, 562] on span "Run Automation" at bounding box center [90, 562] width 90 height 15
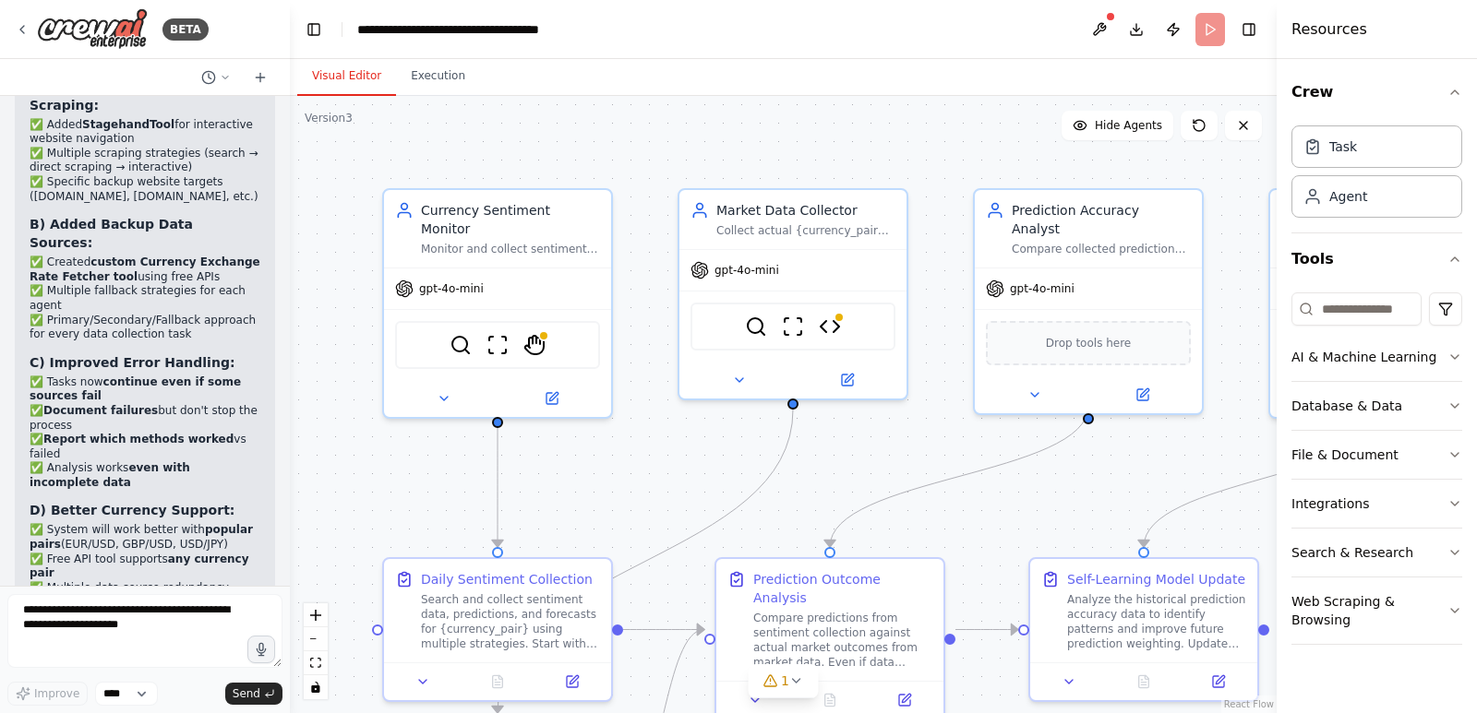
scroll to position [17113, 0]
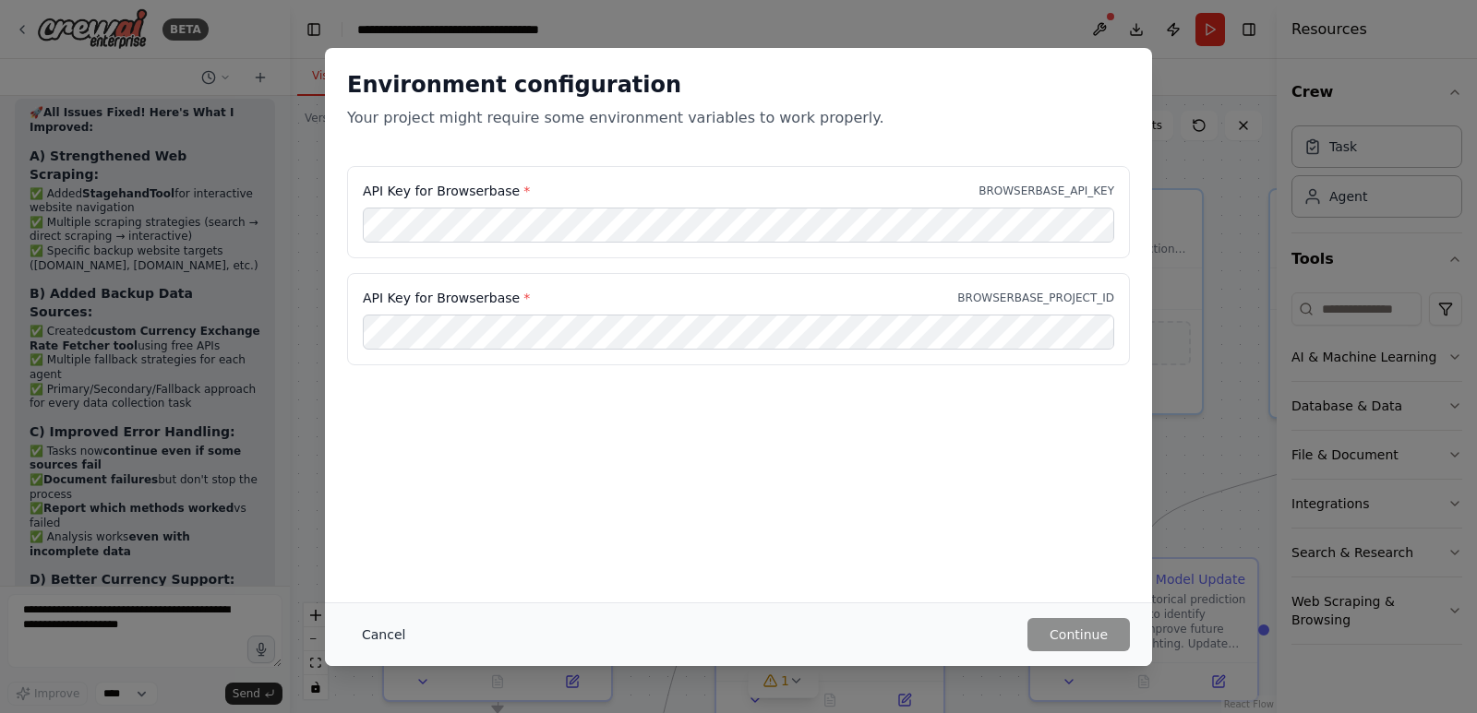
click at [389, 635] on button "Cancel" at bounding box center [383, 634] width 73 height 33
